Goal: Information Seeking & Learning: Learn about a topic

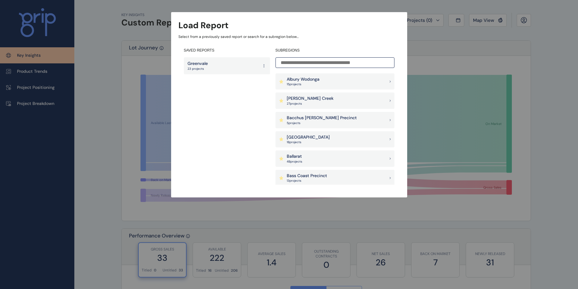
click at [318, 63] on input at bounding box center [335, 62] width 119 height 11
click at [324, 77] on div "Albury Wodonga 15 project s" at bounding box center [335, 81] width 119 height 16
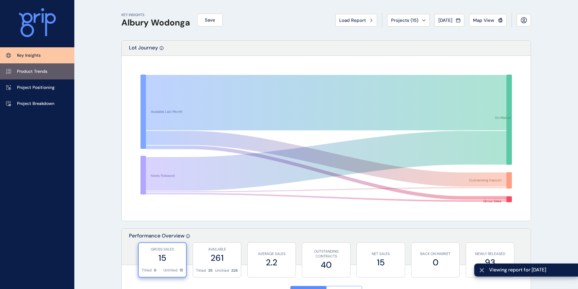
click at [33, 70] on p "Product Trends" at bounding box center [32, 72] width 30 height 6
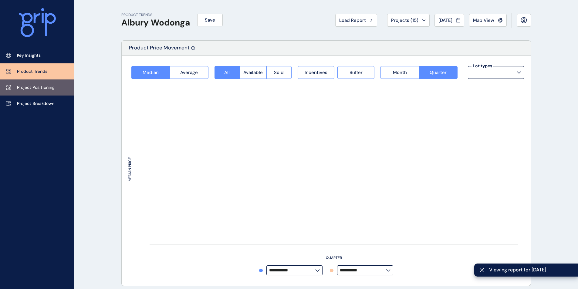
type input "*********"
click at [31, 87] on p "Project Positioning" at bounding box center [36, 88] width 38 height 6
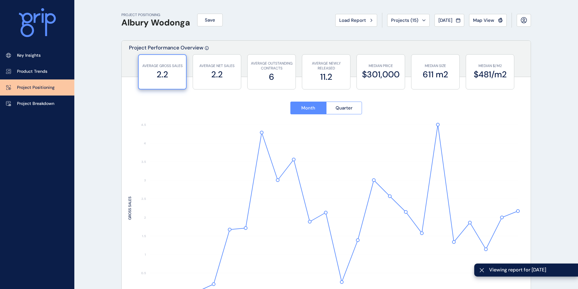
type input "**********"
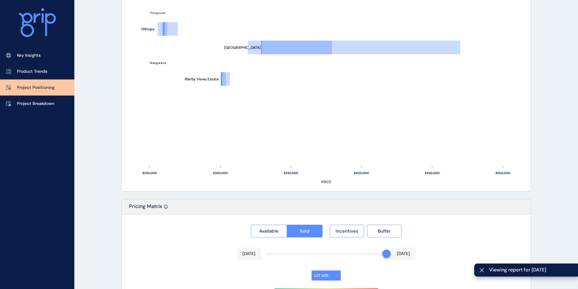
scroll to position [410, 0]
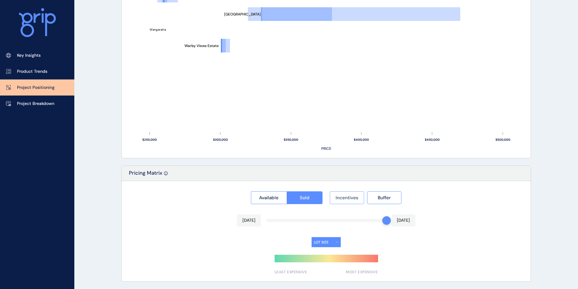
click at [356, 198] on span "Incentives" at bounding box center [347, 198] width 23 height 6
drag, startPoint x: 352, startPoint y: 197, endPoint x: 371, endPoint y: 201, distance: 19.8
click at [352, 198] on span "Incentives" at bounding box center [347, 198] width 23 height 6
drag, startPoint x: 420, startPoint y: 199, endPoint x: 400, endPoint y: 198, distance: 19.7
click at [418, 199] on div "Available Sold Incentives Buffer" at bounding box center [326, 196] width 396 height 16
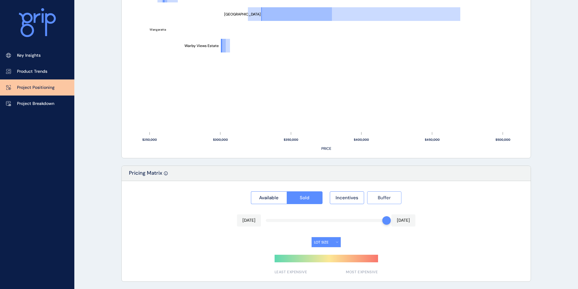
click at [391, 199] on button "Buffer" at bounding box center [384, 198] width 34 height 13
click at [341, 198] on span "Incentives" at bounding box center [347, 198] width 23 height 6
click at [281, 199] on button "Available" at bounding box center [269, 198] width 36 height 13
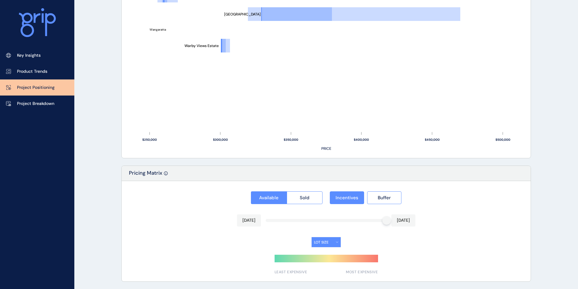
click at [325, 195] on div "Available Sold Incentives Buffer" at bounding box center [326, 196] width 396 height 16
drag, startPoint x: 384, startPoint y: 220, endPoint x: 364, endPoint y: 221, distance: 20.1
click at [364, 221] on div at bounding box center [326, 220] width 121 height 3
click at [384, 221] on div at bounding box center [387, 220] width 9 height 9
drag, startPoint x: 327, startPoint y: 219, endPoint x: 308, endPoint y: 219, distance: 19.7
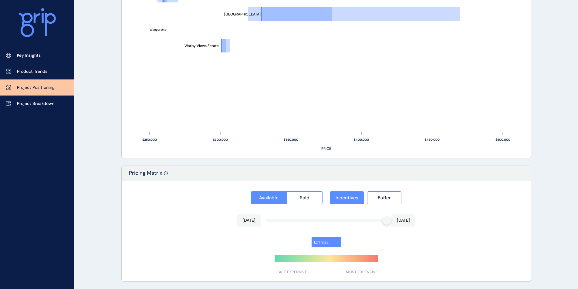
click at [325, 219] on div at bounding box center [326, 220] width 121 height 3
drag, startPoint x: 304, startPoint y: 220, endPoint x: 300, endPoint y: 220, distance: 3.4
click at [301, 220] on div at bounding box center [326, 220] width 121 height 3
click at [296, 220] on div at bounding box center [326, 220] width 121 height 3
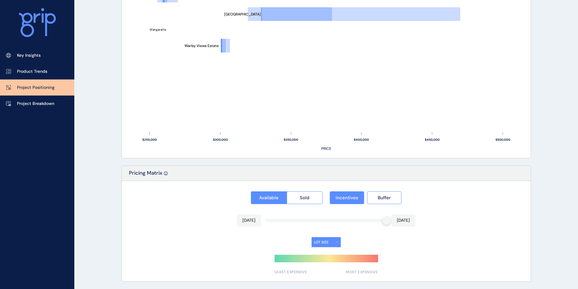
drag, startPoint x: 313, startPoint y: 209, endPoint x: 302, endPoint y: 216, distance: 12.8
click at [310, 211] on div "Available Sold Incentives Buffer [DATE] [DATE] LOT SIZE LEAST EXPENSIVE MOST EX…" at bounding box center [326, 231] width 409 height 100
click at [295, 222] on div at bounding box center [326, 220] width 121 height 3
drag, startPoint x: 295, startPoint y: 222, endPoint x: 346, endPoint y: 199, distance: 55.3
click at [295, 221] on div at bounding box center [326, 220] width 121 height 3
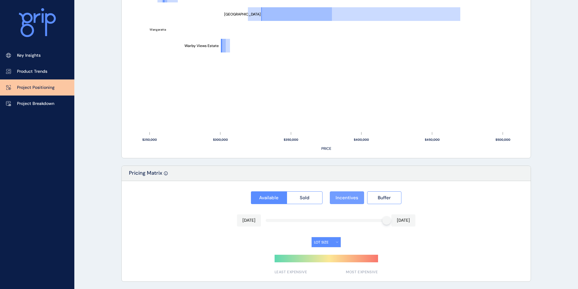
click at [348, 196] on span "Incentives" at bounding box center [347, 198] width 23 height 6
drag, startPoint x: 383, startPoint y: 222, endPoint x: 313, endPoint y: 220, distance: 69.9
click at [314, 220] on div at bounding box center [326, 220] width 121 height 3
drag, startPoint x: 303, startPoint y: 222, endPoint x: 291, endPoint y: 221, distance: 11.9
click at [293, 221] on div at bounding box center [326, 220] width 121 height 3
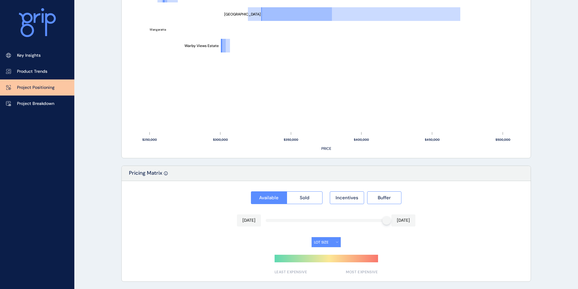
click at [264, 218] on div "[DATE] [DATE]" at bounding box center [326, 221] width 179 height 12
click at [281, 220] on div at bounding box center [326, 220] width 121 height 3
click at [282, 220] on div at bounding box center [326, 220] width 121 height 3
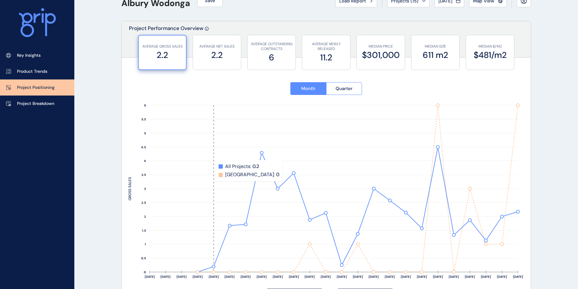
scroll to position [0, 0]
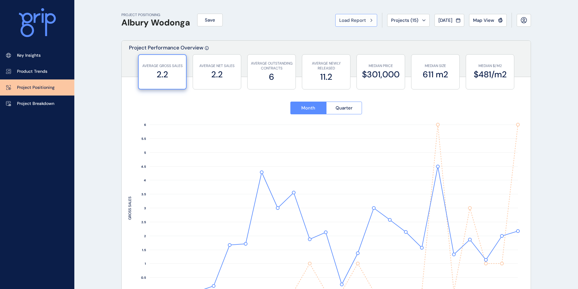
click at [348, 16] on button "Load Report" at bounding box center [356, 20] width 42 height 13
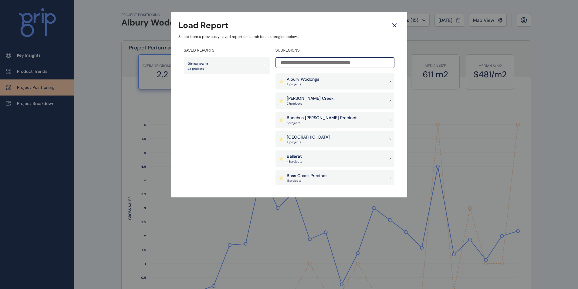
click at [319, 61] on input at bounding box center [335, 62] width 119 height 11
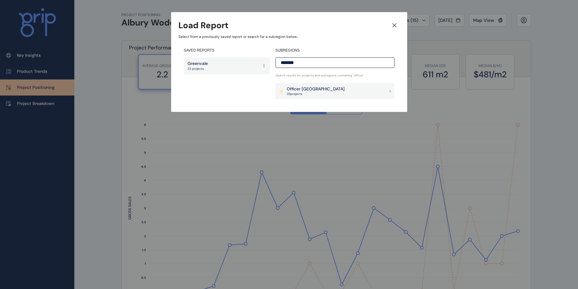
type input "*******"
click at [333, 89] on div "Officer [PERSON_NAME] 35 project s" at bounding box center [335, 91] width 119 height 16
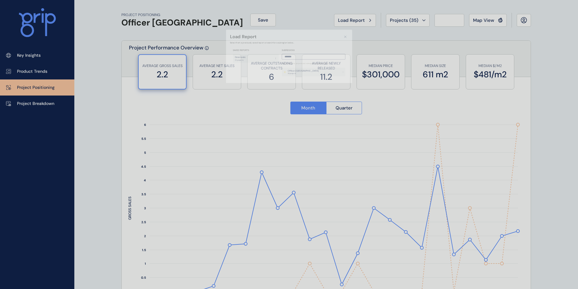
type input "**********"
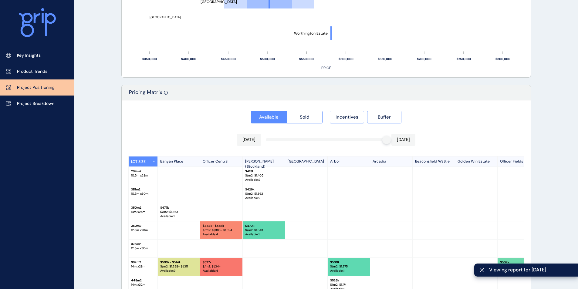
scroll to position [551, 0]
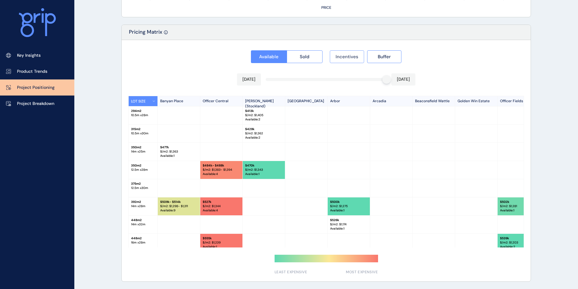
click at [345, 62] on button "Incentives" at bounding box center [347, 56] width 34 height 13
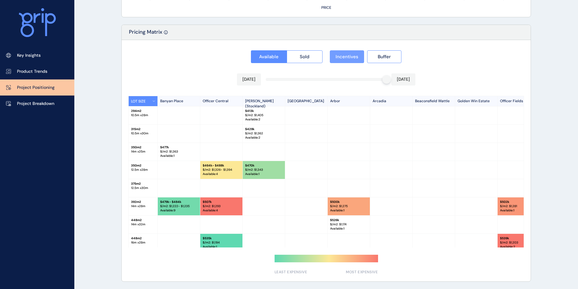
click at [345, 61] on button "Incentives" at bounding box center [347, 56] width 34 height 13
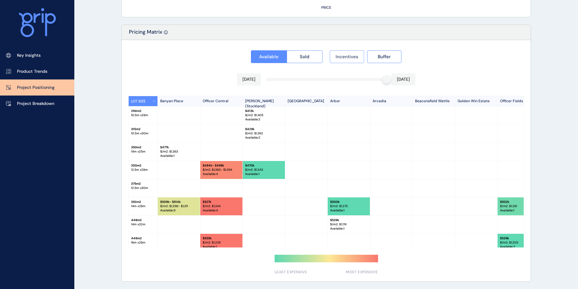
click at [345, 61] on button "Incentives" at bounding box center [347, 56] width 34 height 13
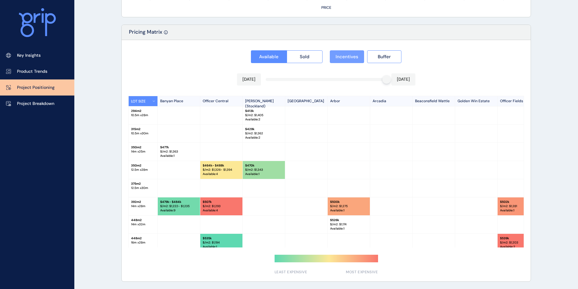
click at [345, 61] on button "Incentives" at bounding box center [347, 56] width 34 height 13
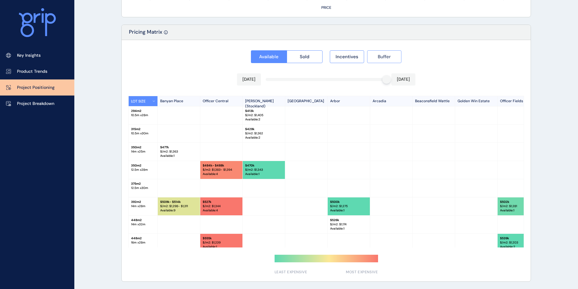
click at [374, 59] on button "Buffer" at bounding box center [384, 56] width 34 height 13
click at [344, 58] on span "Incentives" at bounding box center [347, 57] width 23 height 6
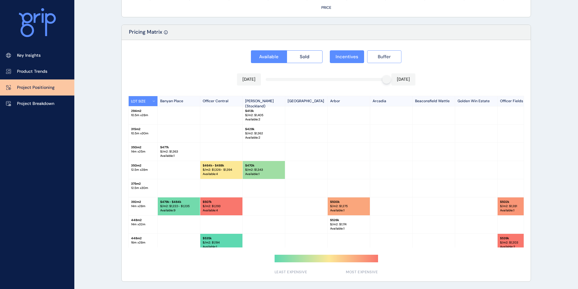
click at [377, 57] on button "Buffer" at bounding box center [384, 56] width 34 height 13
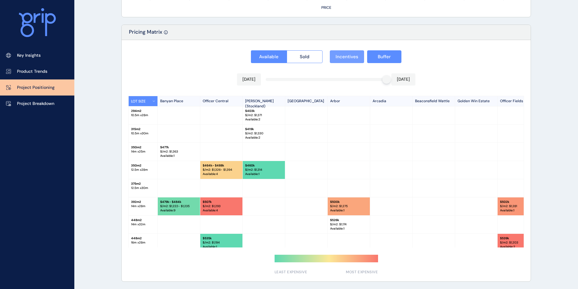
click at [336, 60] on button "Incentives" at bounding box center [347, 56] width 34 height 13
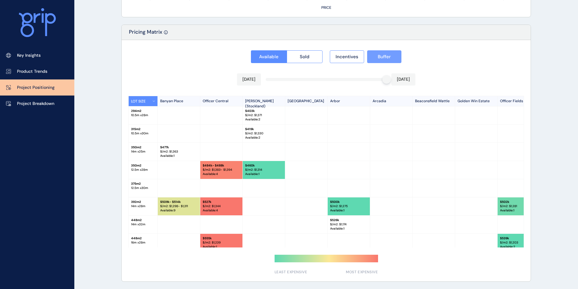
click at [381, 61] on button "Buffer" at bounding box center [384, 56] width 34 height 13
click at [345, 57] on span "Incentives" at bounding box center [347, 57] width 23 height 6
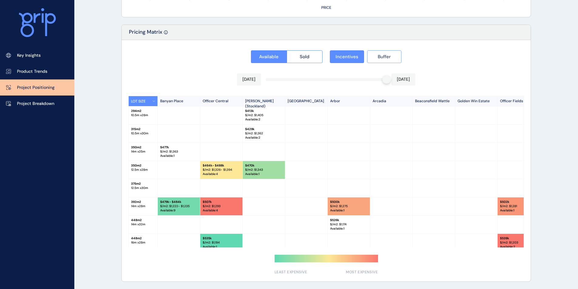
click at [384, 57] on span "Buffer" at bounding box center [384, 57] width 13 height 6
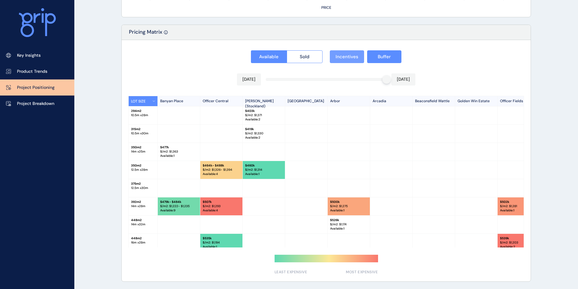
click at [345, 60] on span "Incentives" at bounding box center [347, 57] width 23 height 6
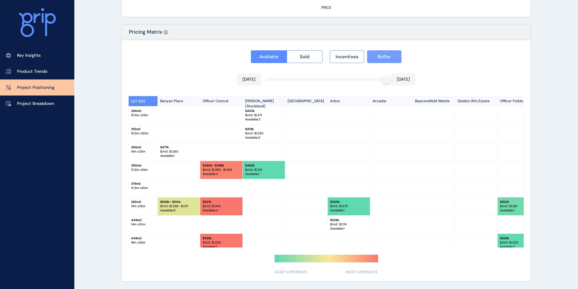
click at [379, 61] on button "Buffer" at bounding box center [384, 56] width 34 height 13
click at [305, 56] on span "Sold" at bounding box center [305, 57] width 10 height 6
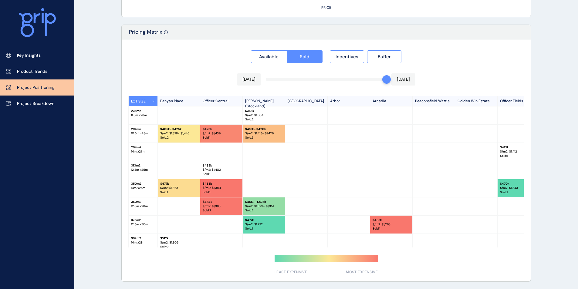
click at [294, 80] on div "Available Sold Incentives Buffer [DATE] [DATE] LOT SIZE Banyan Place Officer Ce…" at bounding box center [326, 161] width 409 height 242
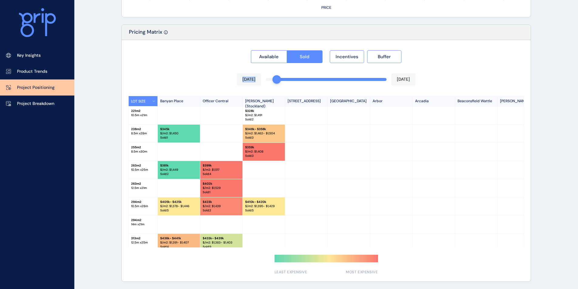
drag, startPoint x: 287, startPoint y: 80, endPoint x: 282, endPoint y: 80, distance: 5.5
click at [278, 80] on div "Available Sold Incentives Buffer [DATE] [DATE] LOT SIZE Banyan Place Officer [G…" at bounding box center [326, 161] width 409 height 242
click at [241, 84] on div at bounding box center [326, 161] width 409 height 242
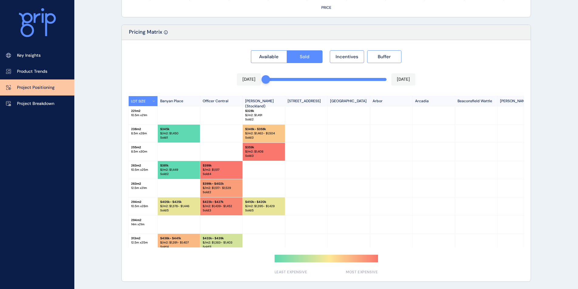
click at [193, 60] on div "Available Sold Incentives Buffer" at bounding box center [326, 55] width 396 height 16
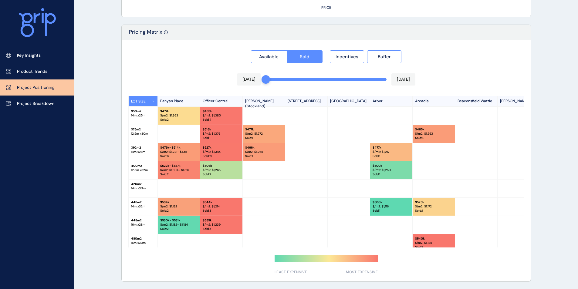
scroll to position [189, 0]
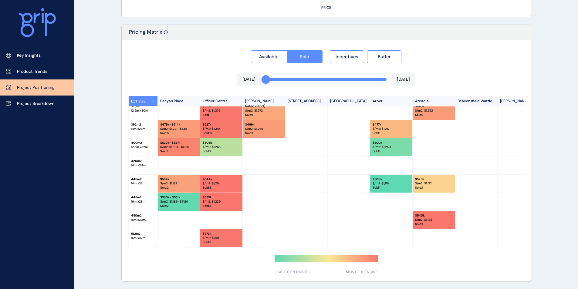
click at [153, 100] on button "LOT SIZE" at bounding box center [143, 101] width 29 height 10
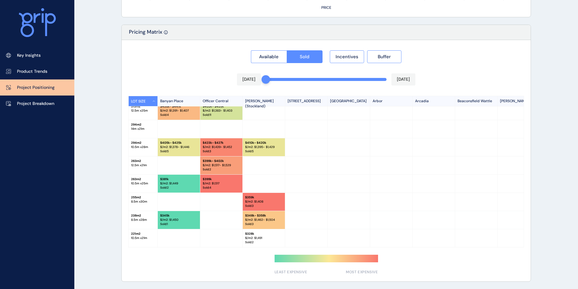
scroll to position [186, 0]
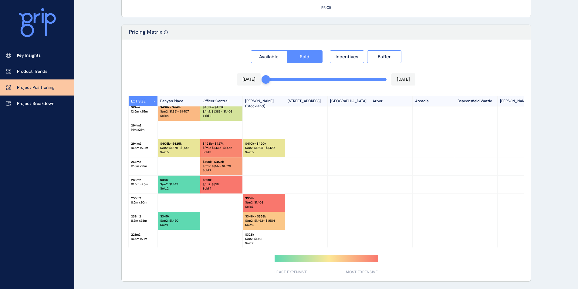
click at [153, 100] on button "LOT SIZE" at bounding box center [143, 101] width 29 height 10
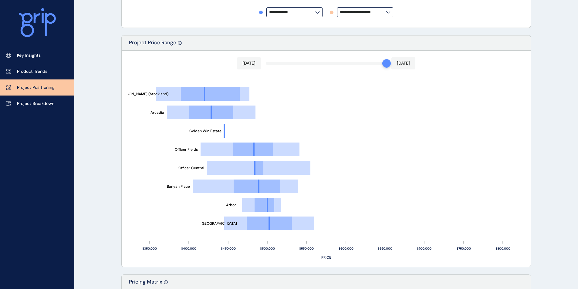
scroll to position [308, 0]
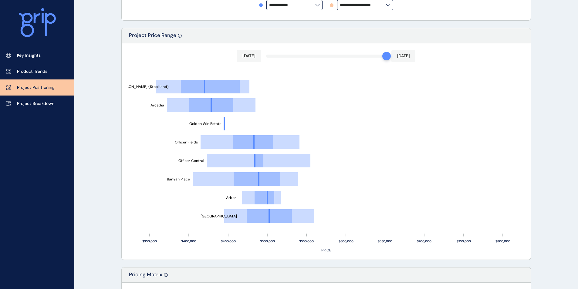
click at [272, 58] on div "[DATE] [DATE]" at bounding box center [326, 56] width 179 height 12
click at [274, 56] on div "[DATE] [DATE] [GEOGRAPHIC_DATA] [GEOGRAPHIC_DATA] Banyan Place Officer Central …" at bounding box center [326, 151] width 409 height 216
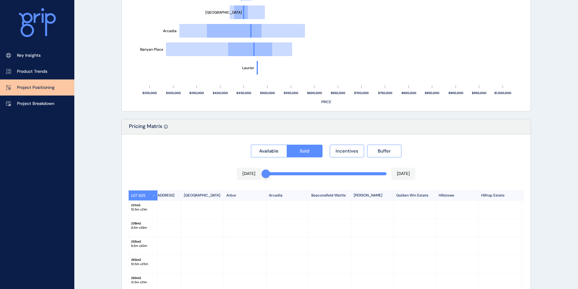
scroll to position [551, 0]
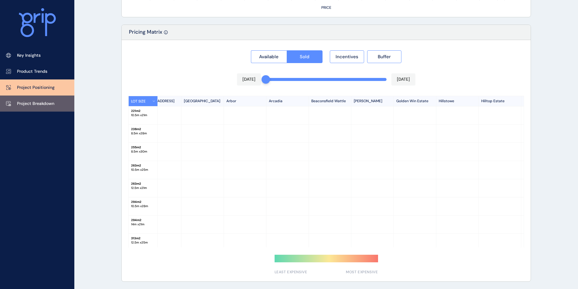
click at [25, 101] on p "Project Breakdown" at bounding box center [35, 104] width 37 height 6
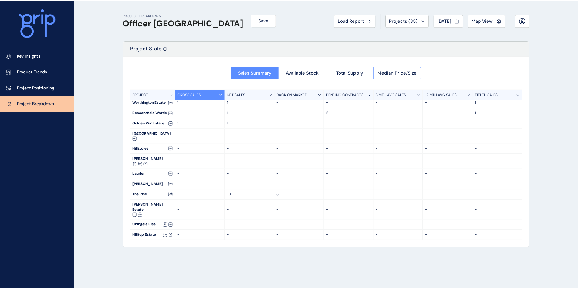
scroll to position [101, 0]
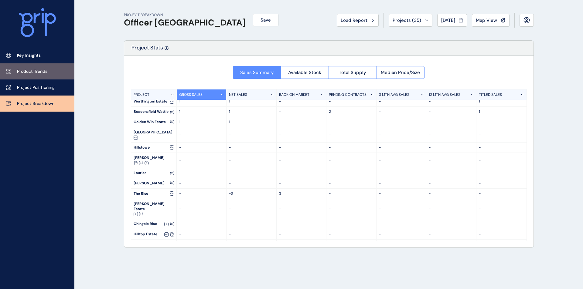
click at [21, 73] on p "Product Trends" at bounding box center [32, 72] width 30 height 6
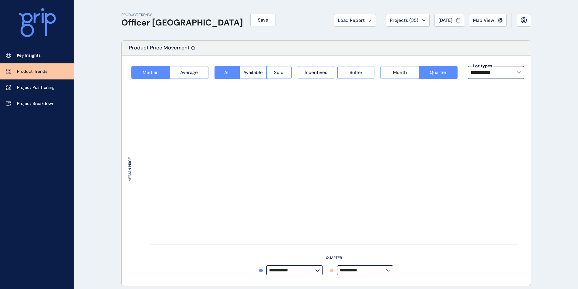
type input "**********"
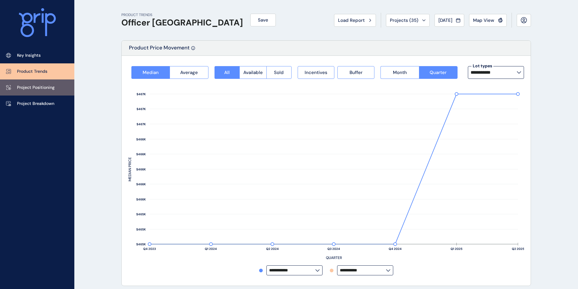
click at [23, 88] on p "Project Positioning" at bounding box center [36, 88] width 38 height 6
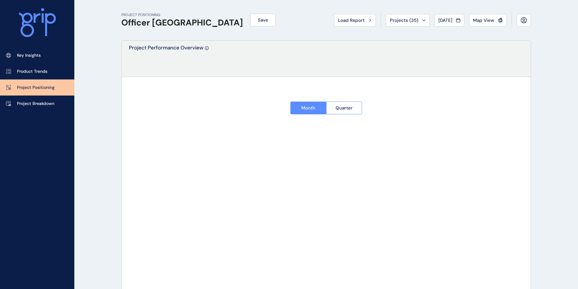
type input "**********"
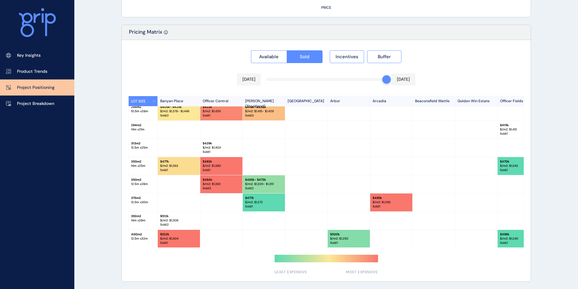
scroll to position [12, 0]
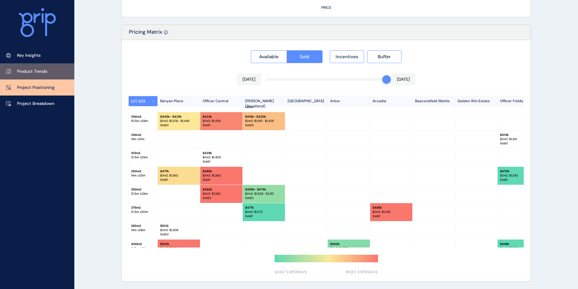
click at [36, 71] on p "Product Trends" at bounding box center [32, 72] width 30 height 6
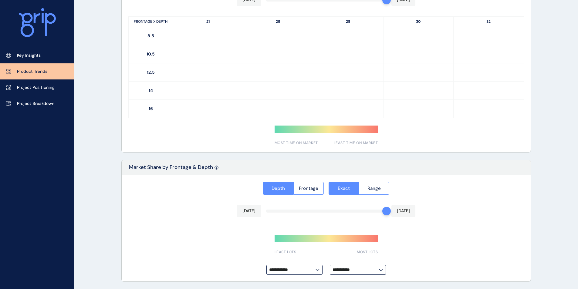
type input "**********"
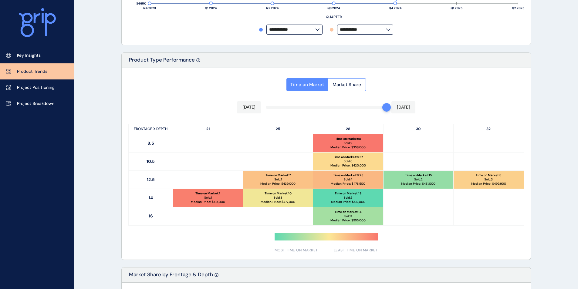
scroll to position [239, 0]
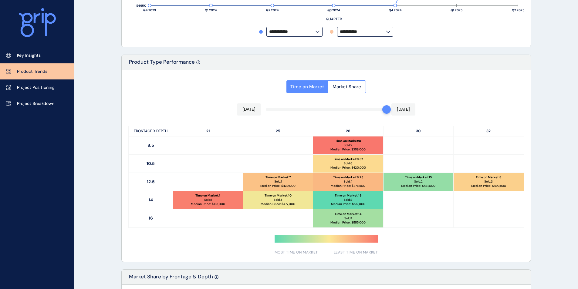
click at [277, 110] on div "Time on Market Market Share [DATE] [DATE] FRONTAGE X DEPTH 21 25 28 30 32 8.5 T…" at bounding box center [326, 166] width 409 height 192
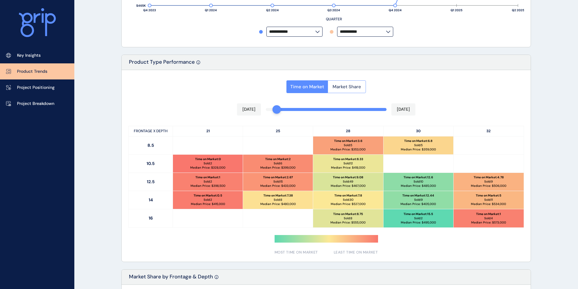
click at [347, 86] on span "Market Share" at bounding box center [347, 87] width 29 height 6
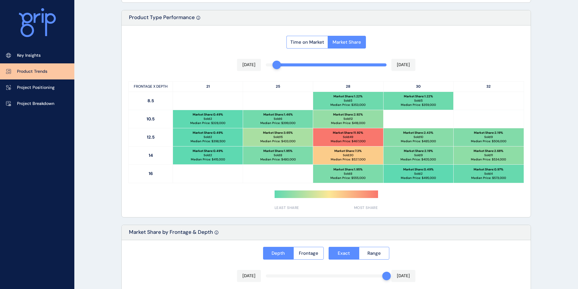
scroll to position [421, 0]
